Goal: Obtain resource: Download file/media

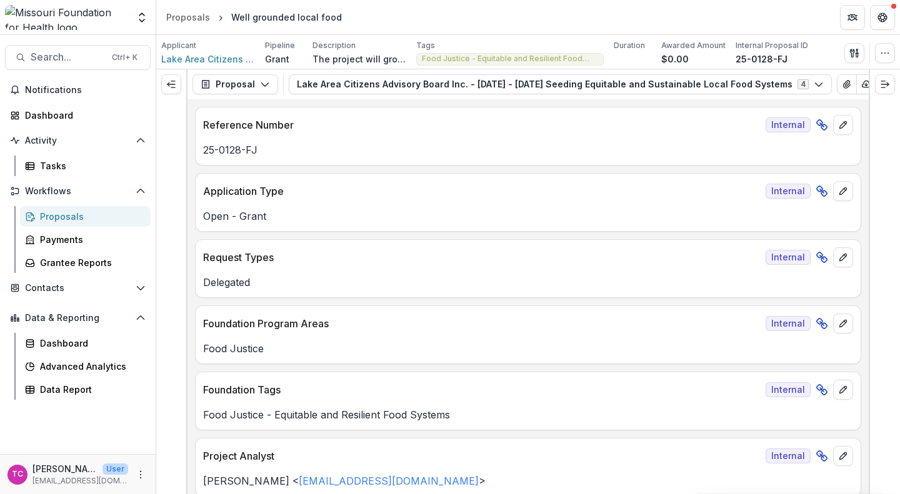
scroll to position [4082, 0]
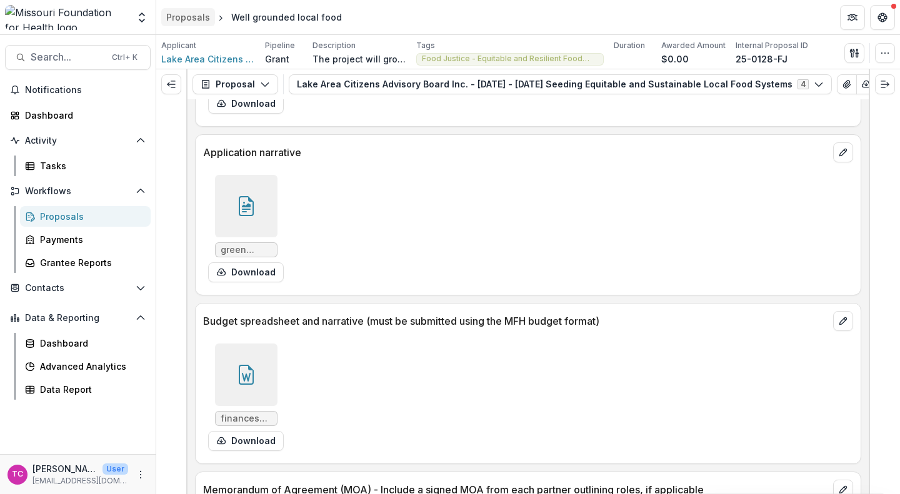
click at [172, 11] on div "Proposals" at bounding box center [188, 17] width 44 height 13
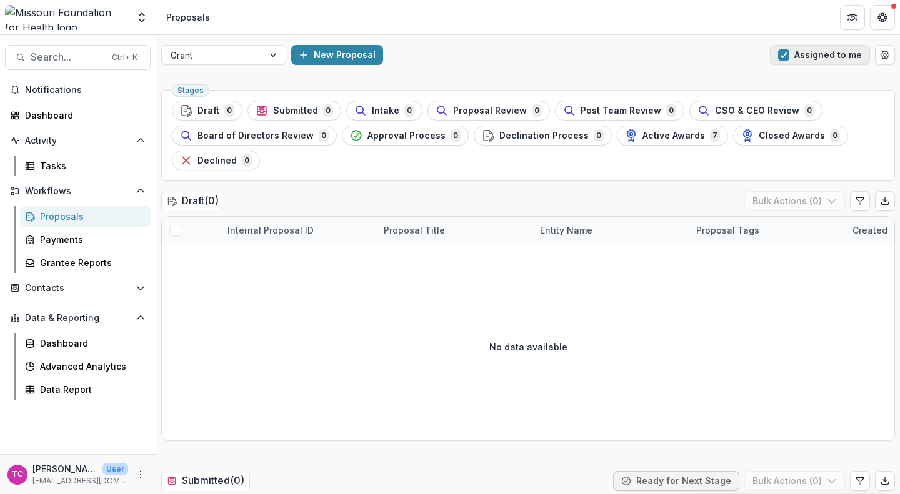
click at [778, 51] on span "button" at bounding box center [783, 54] width 11 height 11
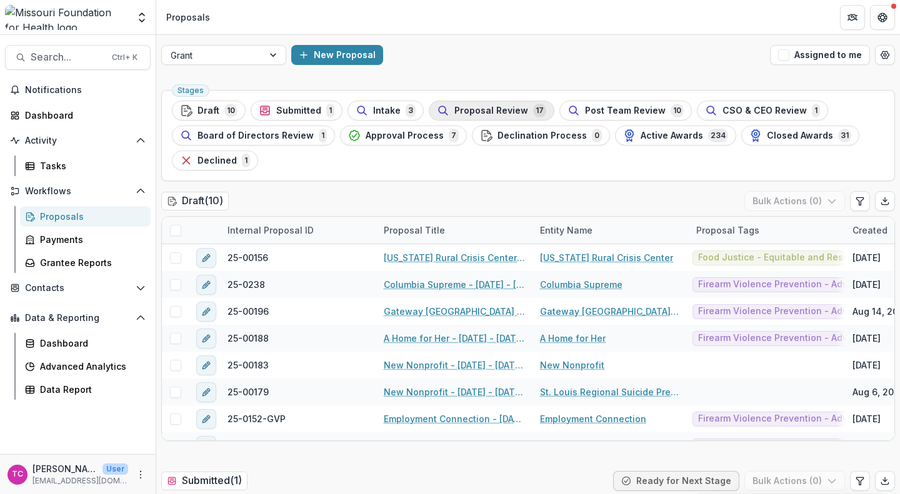
click at [458, 106] on span "Proposal Review" at bounding box center [491, 111] width 74 height 11
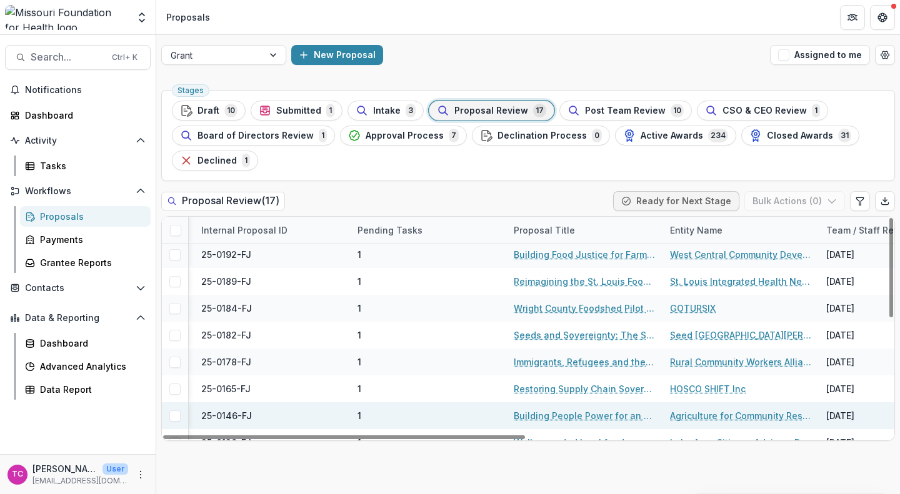
scroll to position [193, 183]
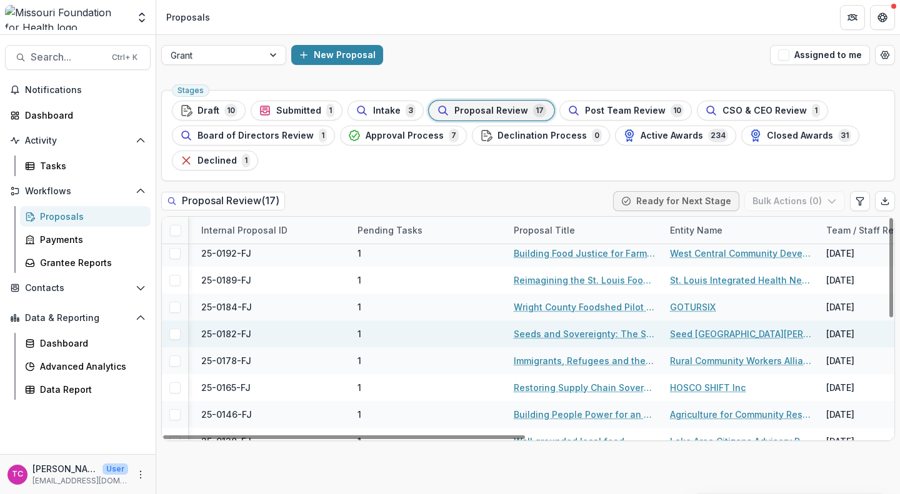
click at [556, 333] on link "Seeds and Sovereignty: The Seed St. Louis Food Demonstration Garden" at bounding box center [584, 334] width 141 height 13
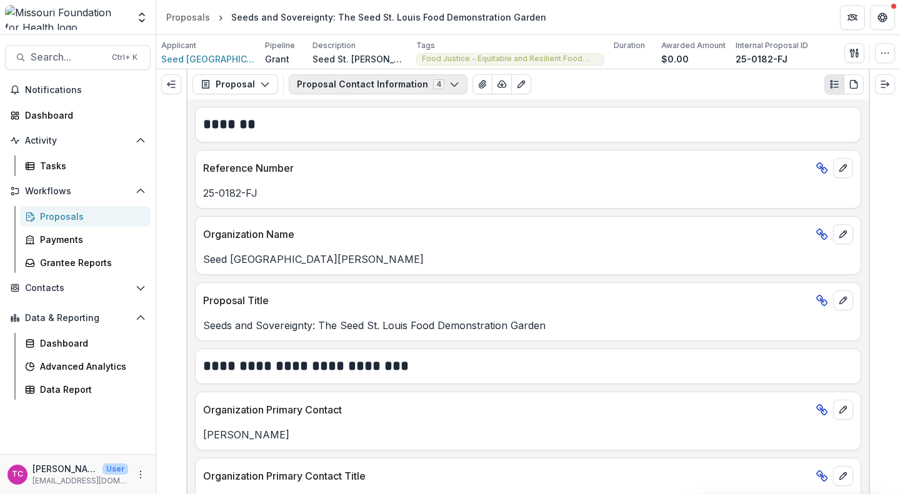
click at [419, 83] on button "Proposal Contact Information 4" at bounding box center [378, 84] width 179 height 20
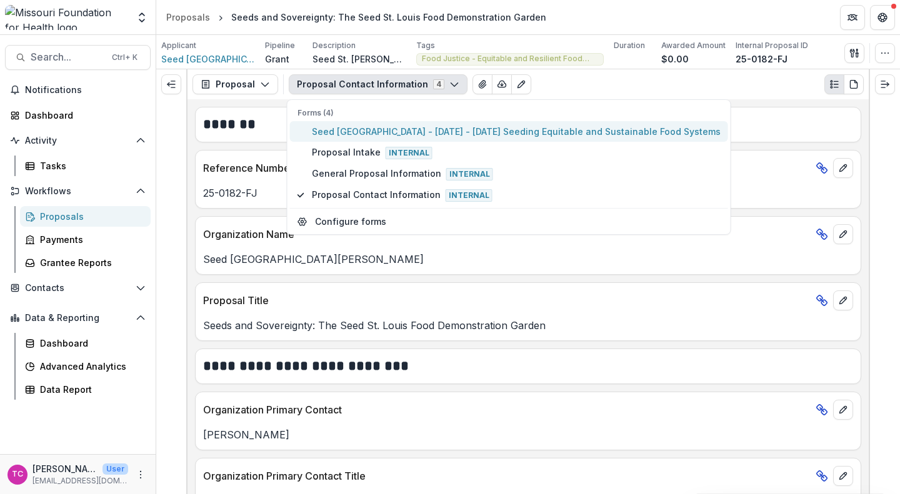
click at [381, 139] on button "Seed [GEOGRAPHIC_DATA] - [DATE] - [DATE] Seeding Equitable and Sustainable Food…" at bounding box center [509, 131] width 438 height 21
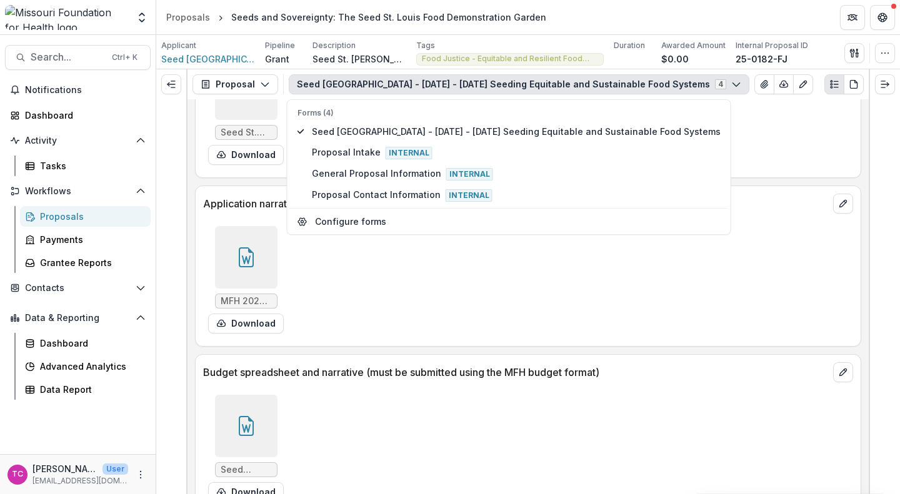
scroll to position [4405, 0]
click at [258, 322] on button "Download" at bounding box center [246, 323] width 76 height 20
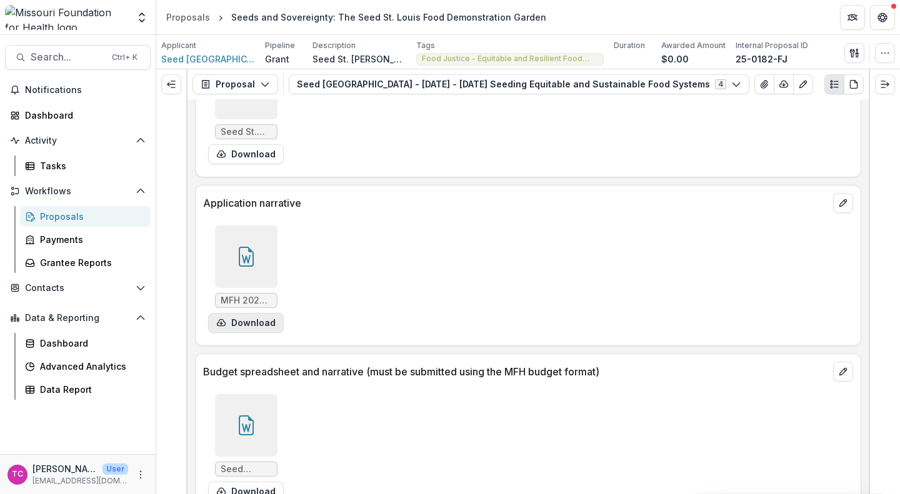
click at [236, 324] on button "Download" at bounding box center [246, 323] width 76 height 20
